Goal: Task Accomplishment & Management: Manage account settings

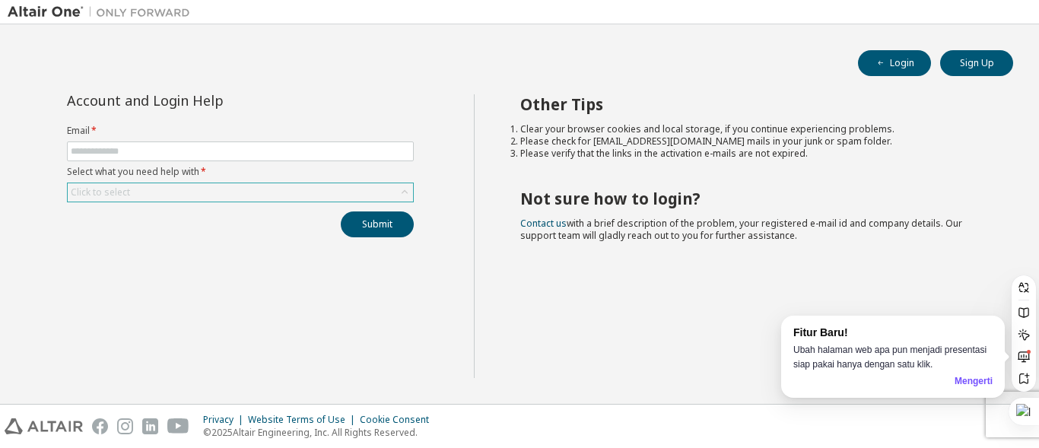
click at [409, 193] on icon at bounding box center [404, 192] width 15 height 15
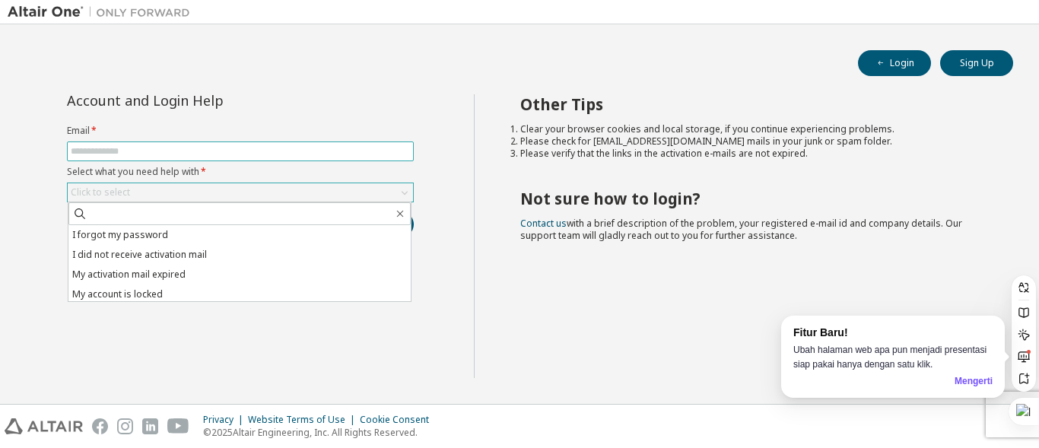
click at [357, 155] on input "text" at bounding box center [240, 151] width 339 height 12
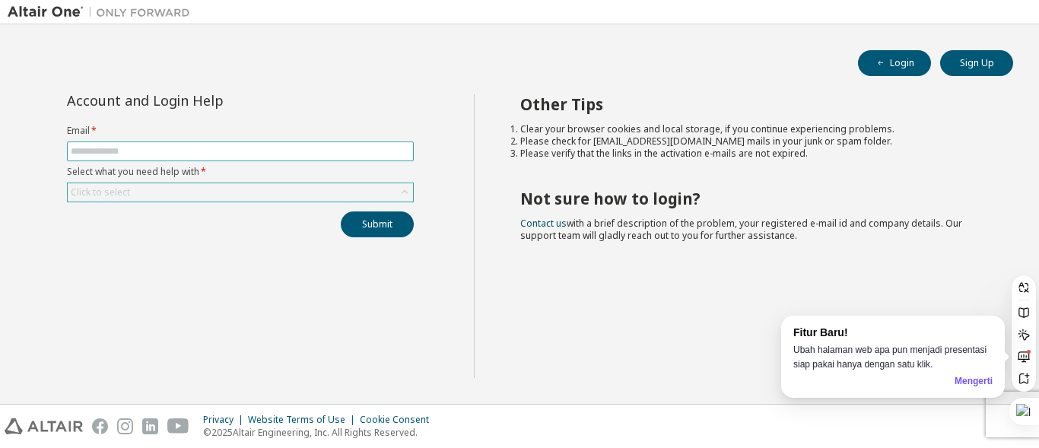
type input "**********"
click at [239, 183] on div "Click to select" at bounding box center [240, 192] width 345 height 18
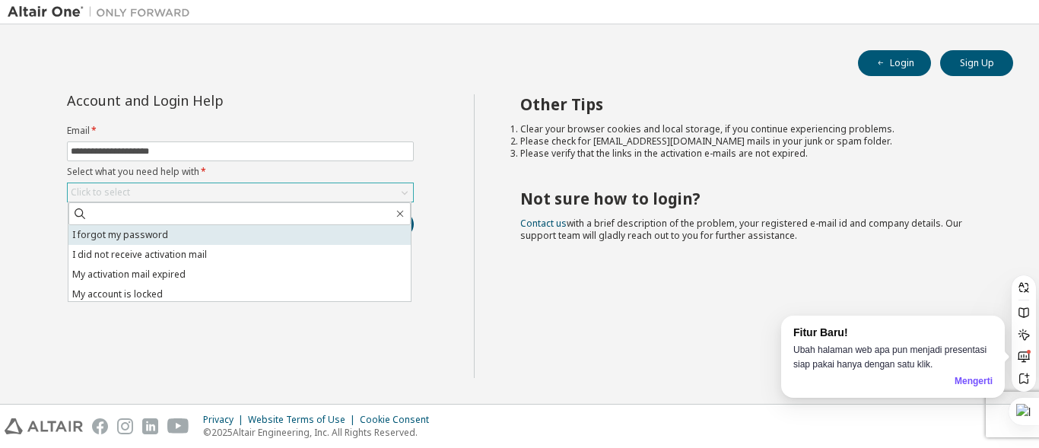
click at [246, 237] on li "I forgot my password" at bounding box center [239, 235] width 342 height 20
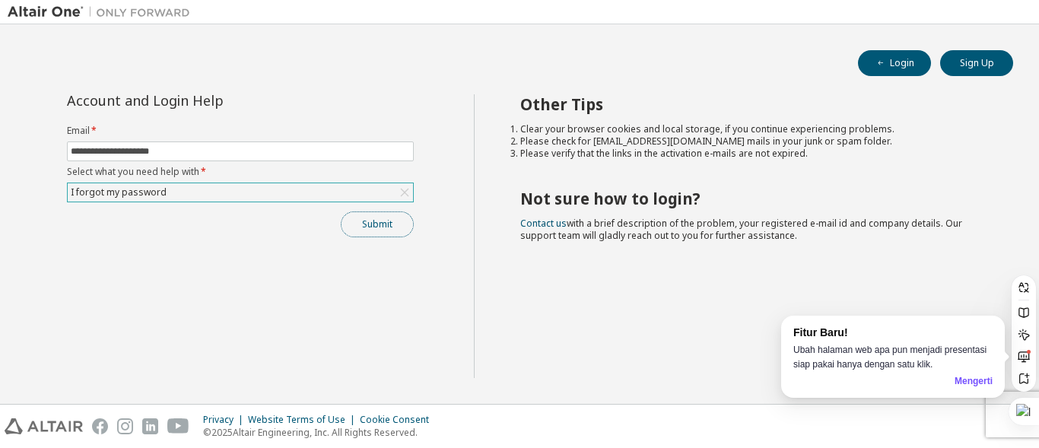
click at [377, 228] on button "Submit" at bounding box center [377, 225] width 73 height 26
click at [870, 61] on button "Login" at bounding box center [894, 63] width 73 height 26
